Goal: Share content

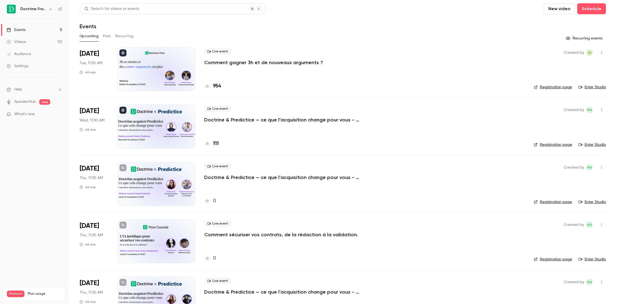
click at [600, 55] on button "button" at bounding box center [601, 52] width 9 height 9
click at [267, 82] on div at bounding box center [308, 152] width 617 height 304
click at [253, 63] on p "Comment gagner 3h et de nouveaux arguments ?" at bounding box center [263, 62] width 119 height 7
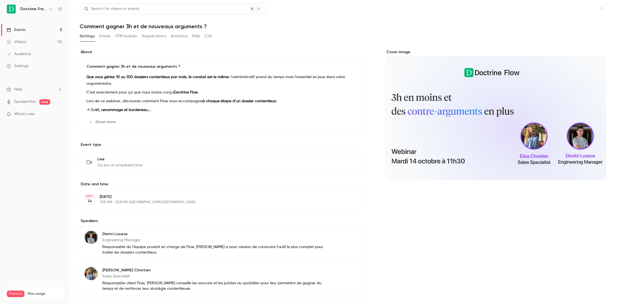
click at [581, 9] on button "Share" at bounding box center [582, 8] width 22 height 11
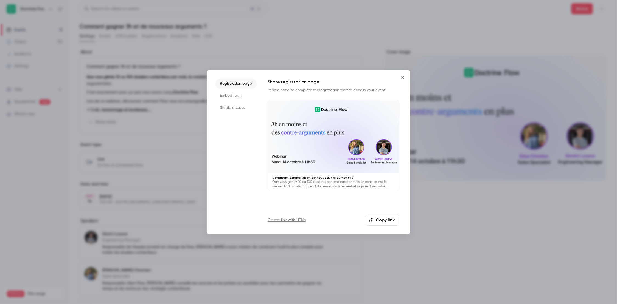
click at [381, 221] on button "Copy link" at bounding box center [382, 220] width 34 height 11
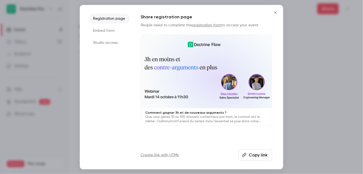
click at [274, 11] on icon "Close" at bounding box center [275, 12] width 7 height 4
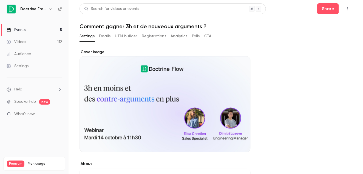
click at [109, 33] on button "Emails" at bounding box center [105, 36] width 12 height 9
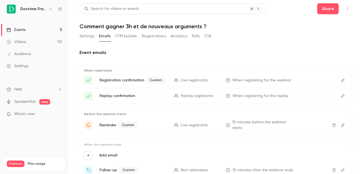
scroll to position [36, 0]
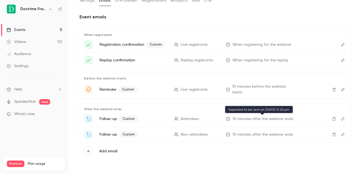
click at [271, 117] on span "10 minutes after the webinar ends" at bounding box center [263, 119] width 61 height 6
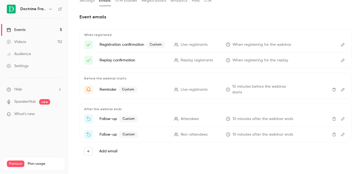
click at [342, 119] on icon "Edit" at bounding box center [343, 119] width 4 height 4
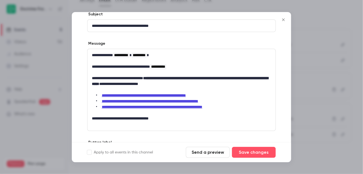
scroll to position [0, 0]
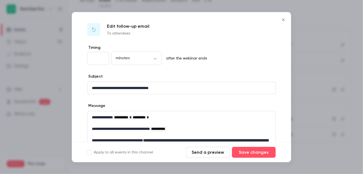
click at [285, 20] on icon "Close" at bounding box center [283, 20] width 7 height 4
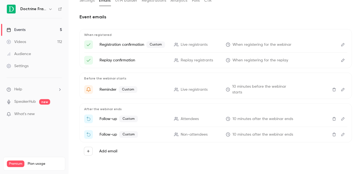
click at [344, 135] on icon "Edit" at bounding box center [343, 135] width 4 height 4
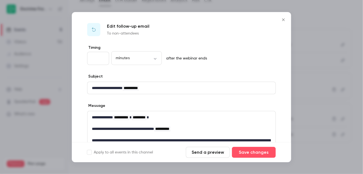
click at [284, 18] on icon "Close" at bounding box center [283, 20] width 7 height 4
